Goal: Transaction & Acquisition: Purchase product/service

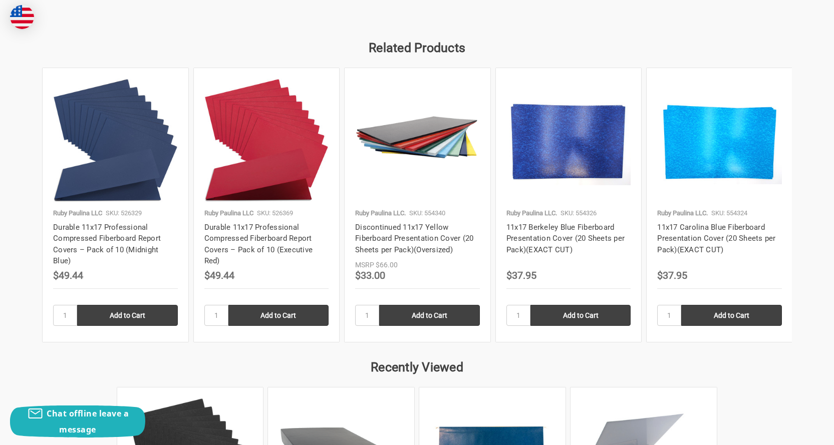
scroll to position [1152, 0]
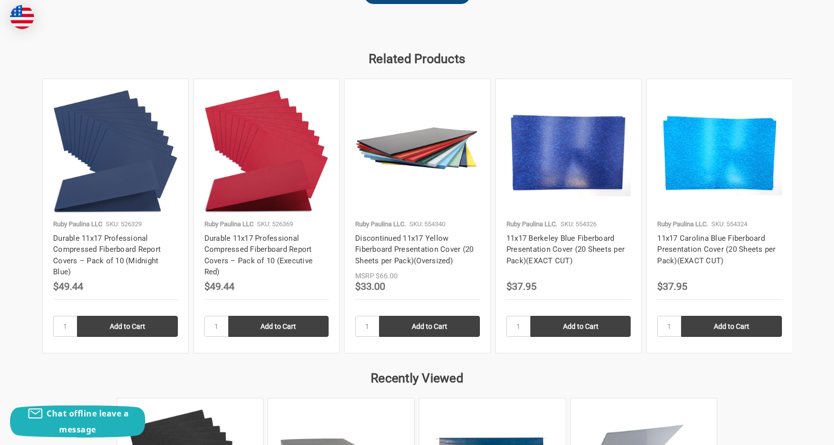
click at [254, 225] on p "Ruby Paulina LLC" at bounding box center [228, 224] width 49 height 10
click at [252, 238] on link "Durable 11x17 Professional Compressed Fiberboard Report Covers – Pack of 10 (Ex…" at bounding box center [258, 255] width 109 height 43
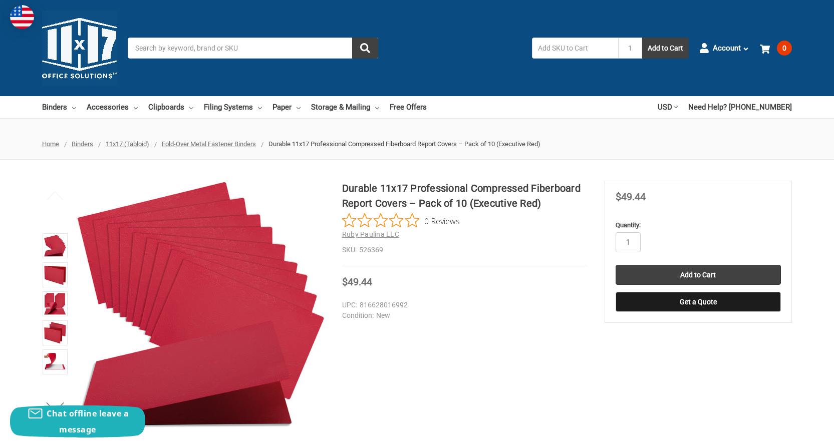
click at [472, 201] on h1 "Durable 11x17 Professional Compressed Fiberboard Report Covers – Pack of 10 (Ex…" at bounding box center [465, 196] width 246 height 30
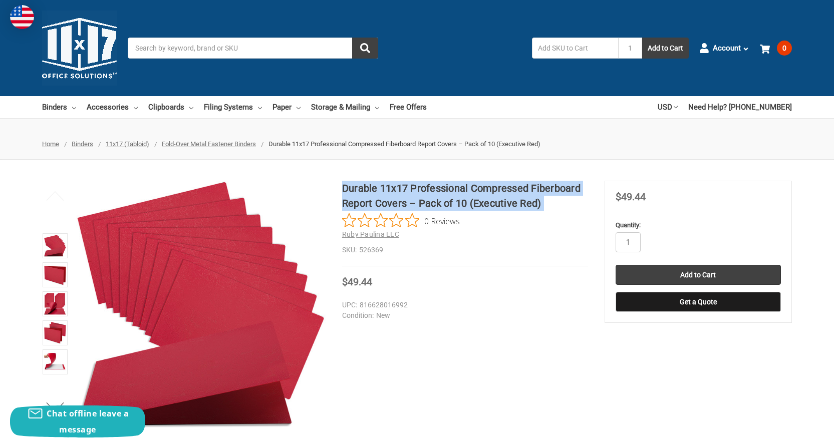
click at [472, 201] on h1 "Durable 11x17 Professional Compressed Fiberboard Report Covers – Pack of 10 (Ex…" at bounding box center [465, 196] width 246 height 30
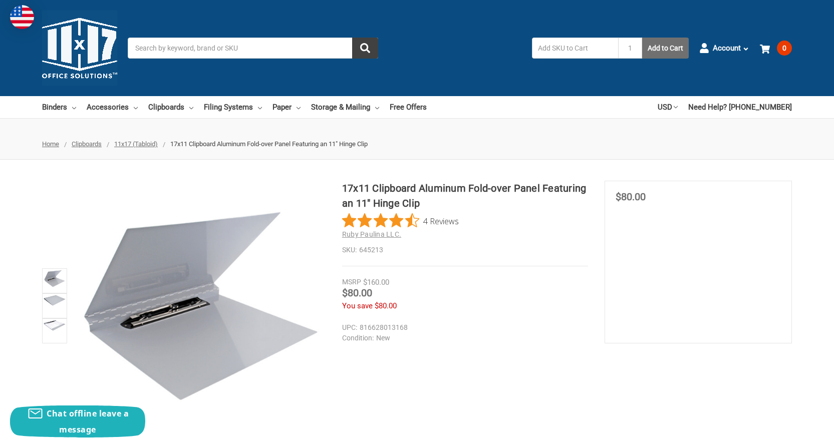
click at [663, 45] on button "Add to Cart" at bounding box center [665, 48] width 47 height 21
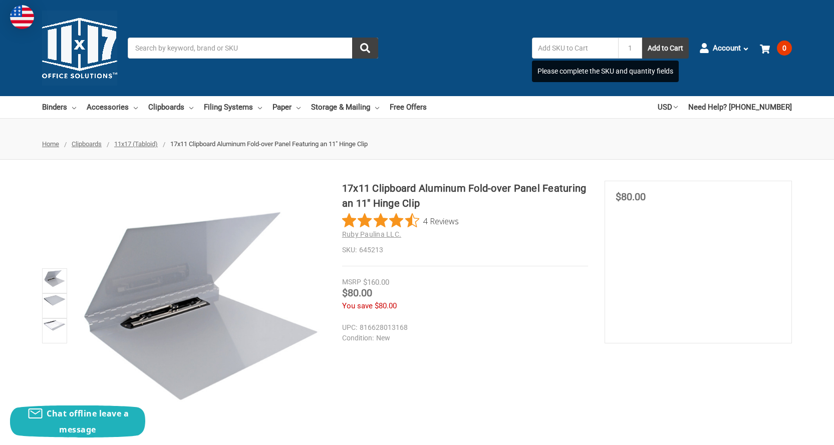
click at [590, 50] on input "text" at bounding box center [575, 48] width 86 height 21
